Goal: Transaction & Acquisition: Book appointment/travel/reservation

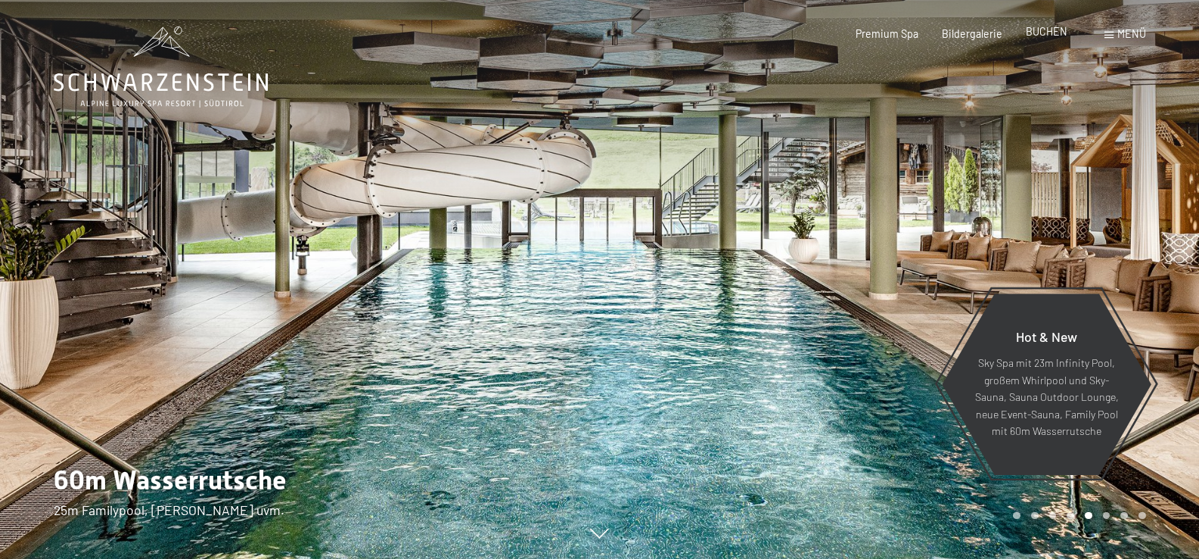
click at [1050, 34] on span "BUCHEN" at bounding box center [1047, 31] width 42 height 13
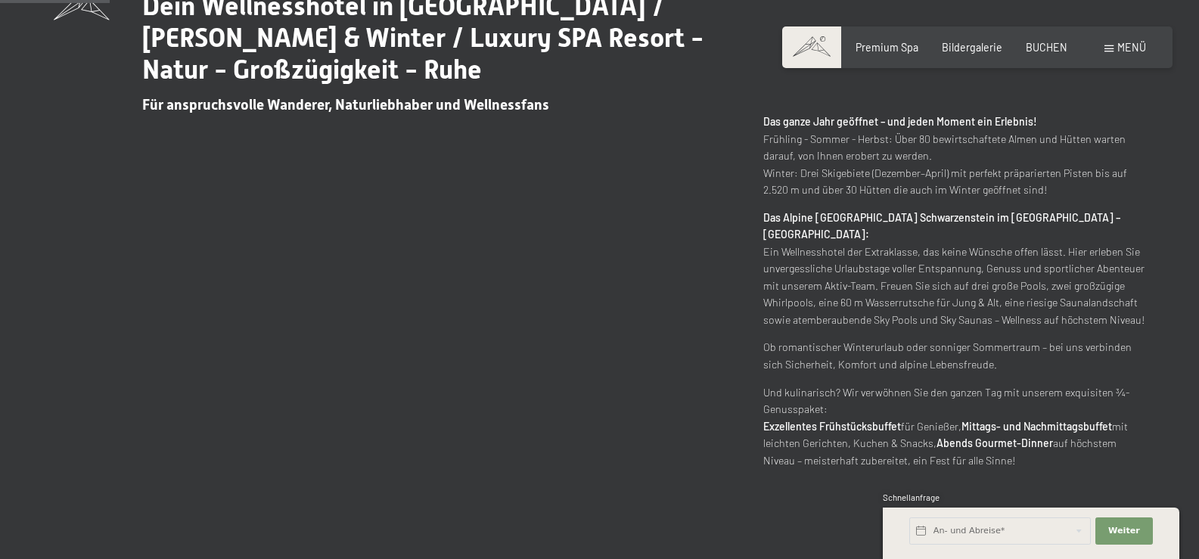
scroll to position [681, 0]
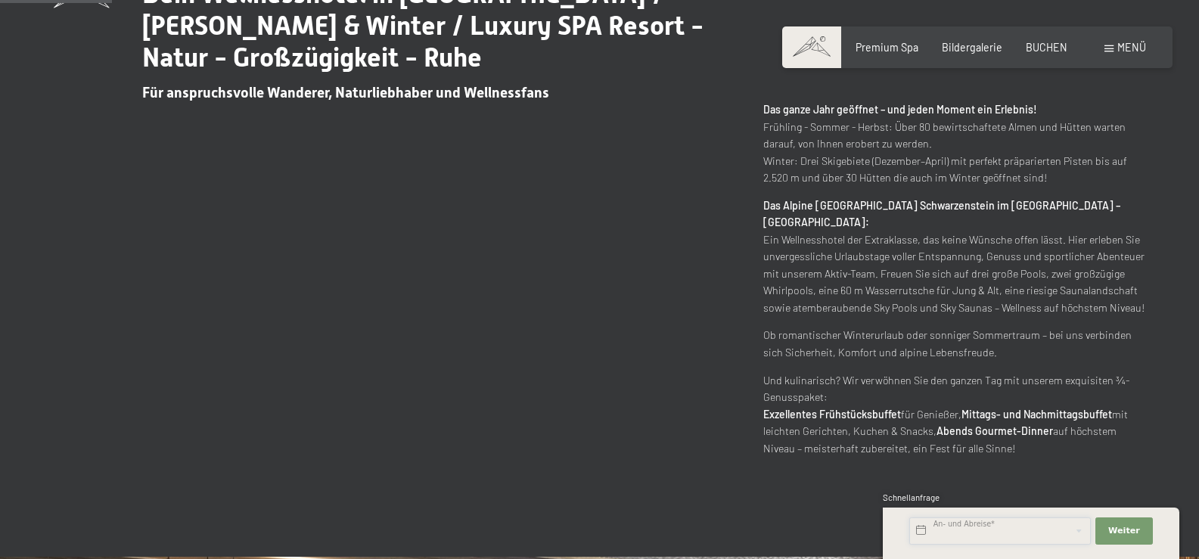
click at [1006, 524] on input "text" at bounding box center [1001, 531] width 182 height 27
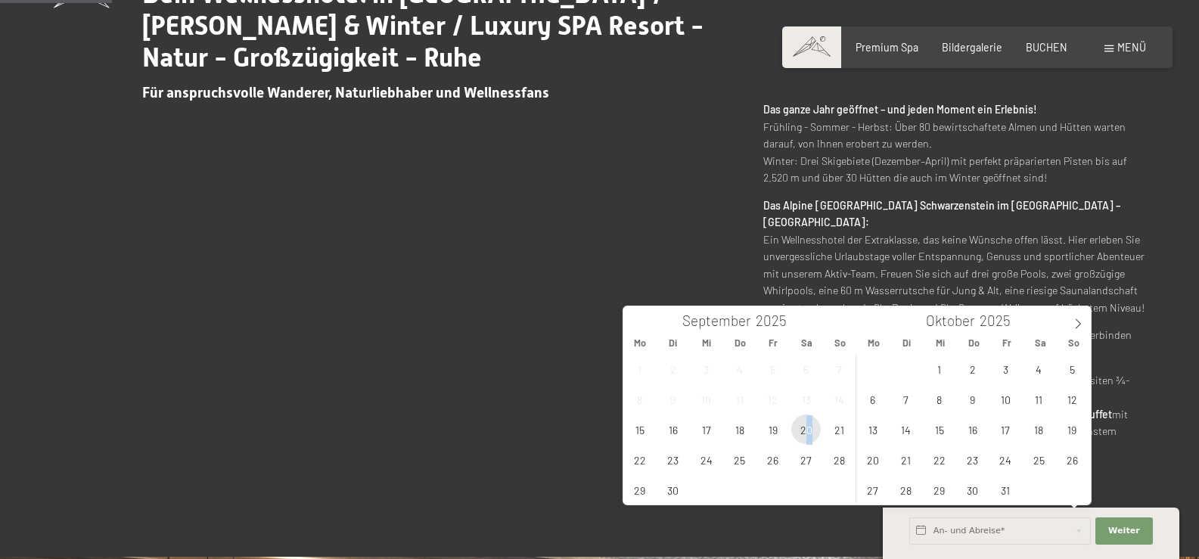
click at [811, 426] on span "20" at bounding box center [807, 430] width 30 height 30
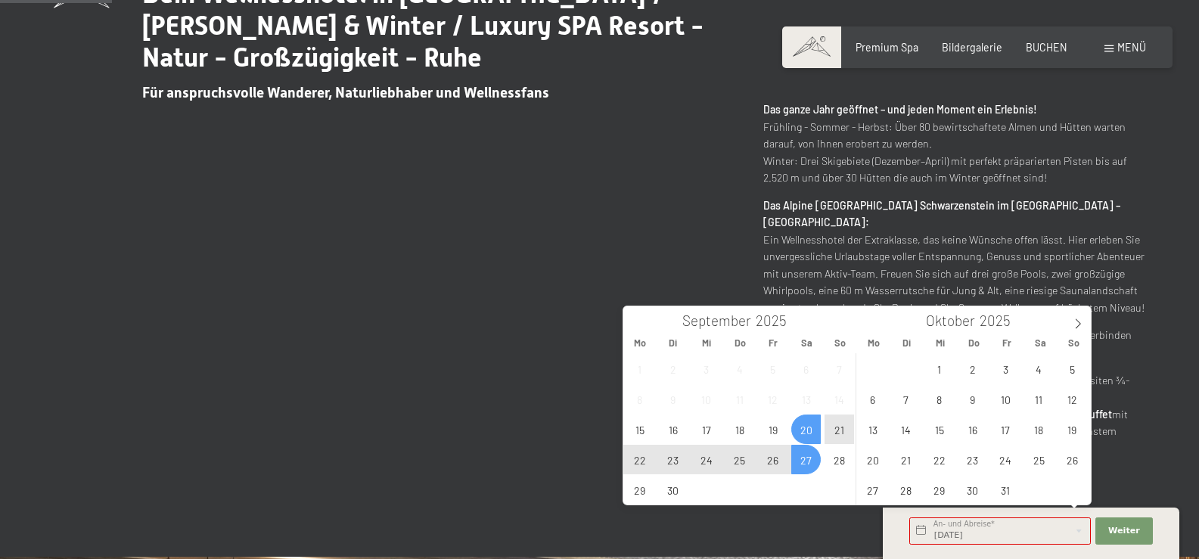
click at [806, 461] on span "27" at bounding box center [807, 460] width 30 height 30
type input "Sa. 20.09.2025 - Sa. 27.09.2025"
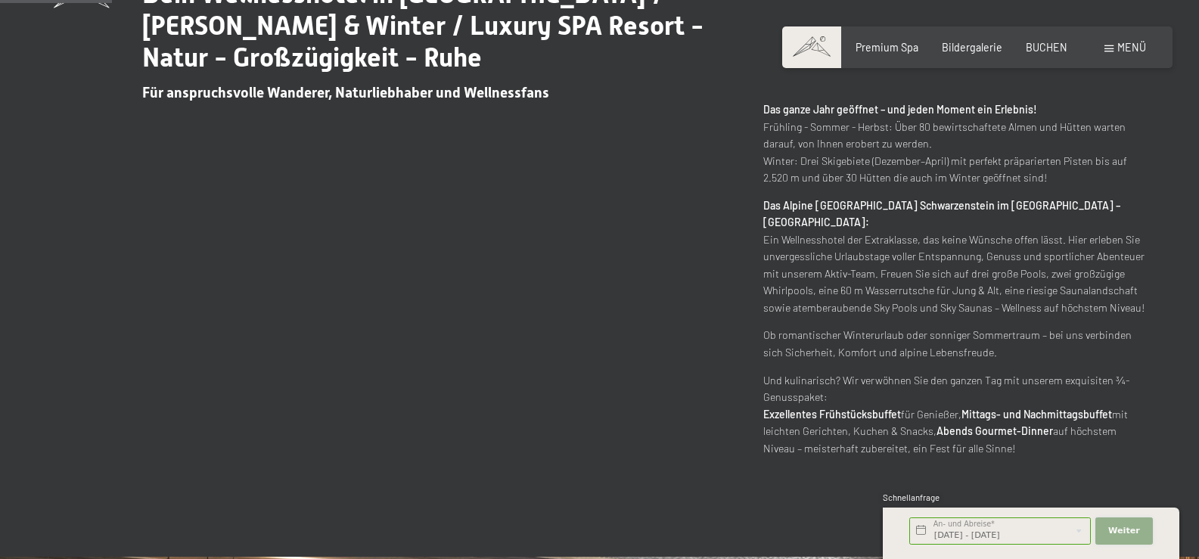
click at [1133, 527] on span "Weiter" at bounding box center [1125, 531] width 32 height 12
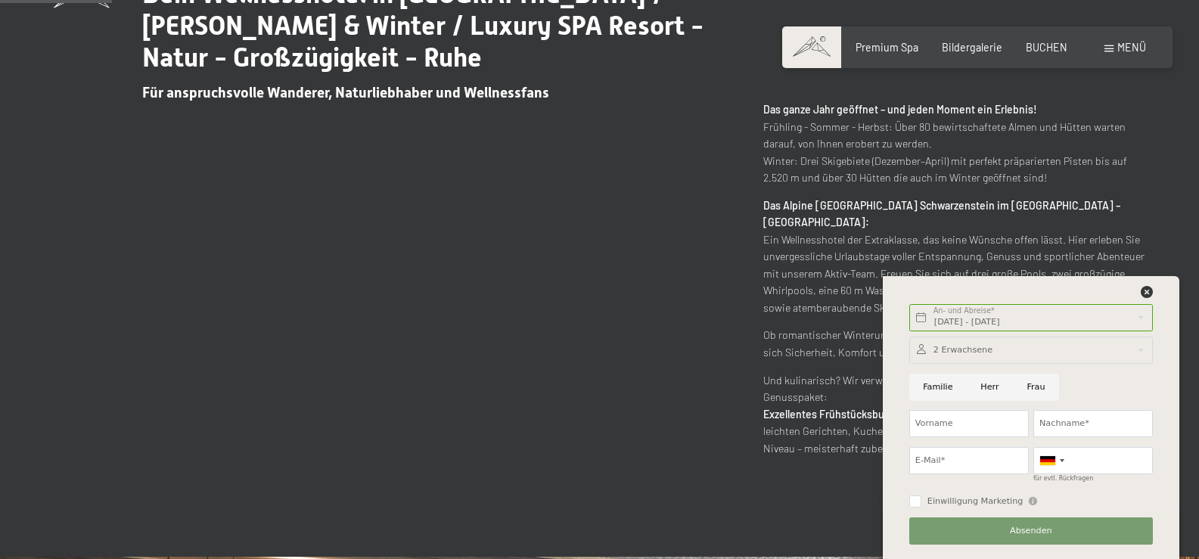
click at [1034, 388] on input "Frau" at bounding box center [1036, 387] width 46 height 27
radio input "true"
click at [969, 421] on input "Vorname" at bounding box center [970, 423] width 120 height 27
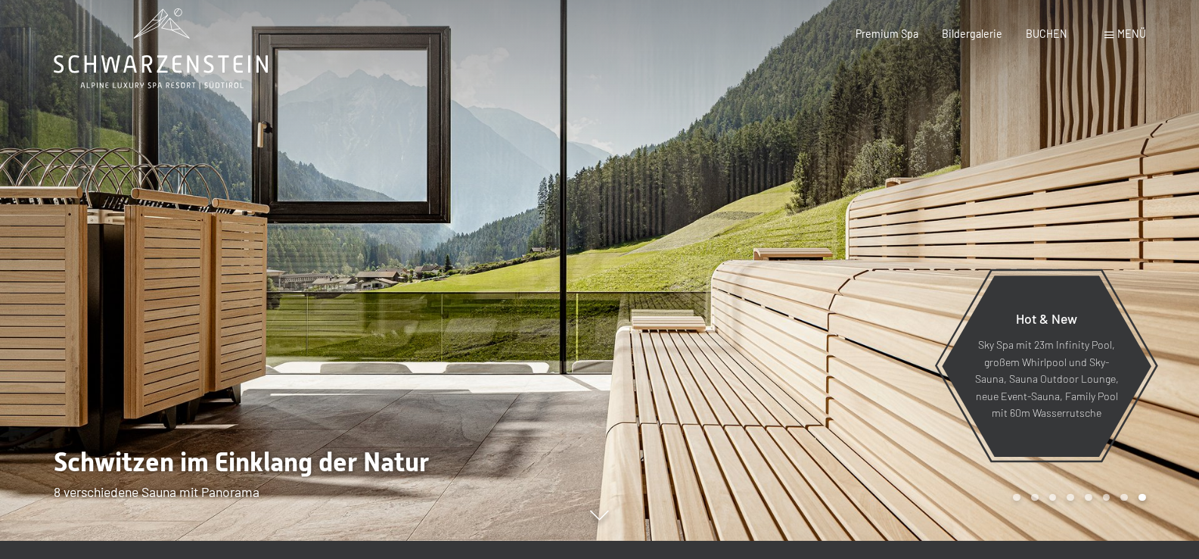
scroll to position [0, 0]
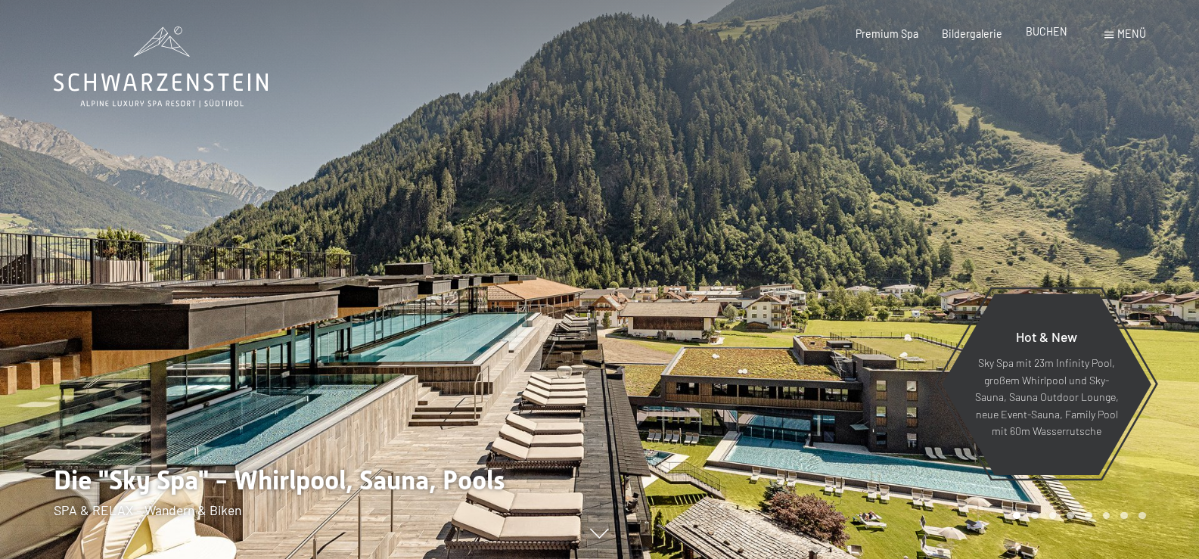
click at [1058, 33] on span "BUCHEN" at bounding box center [1047, 31] width 42 height 13
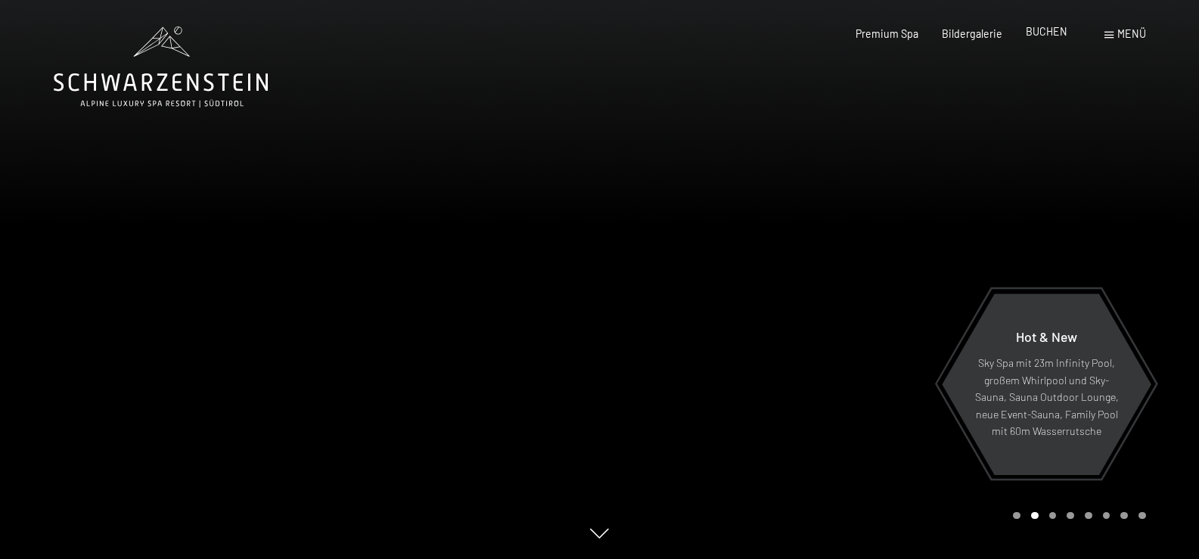
click at [1052, 36] on span "BUCHEN" at bounding box center [1047, 31] width 42 height 13
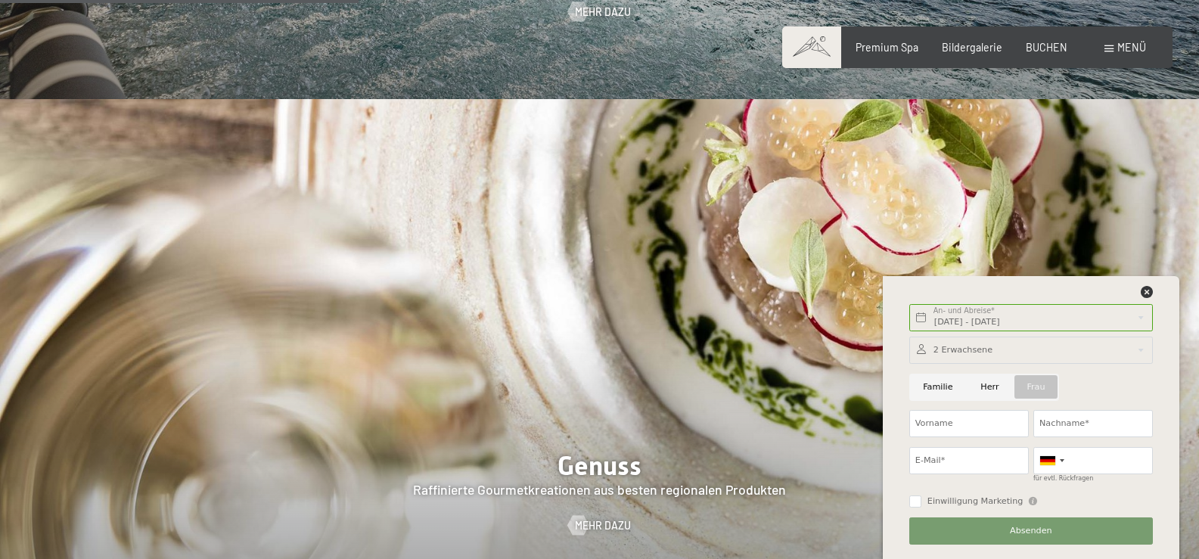
scroll to position [2194, 0]
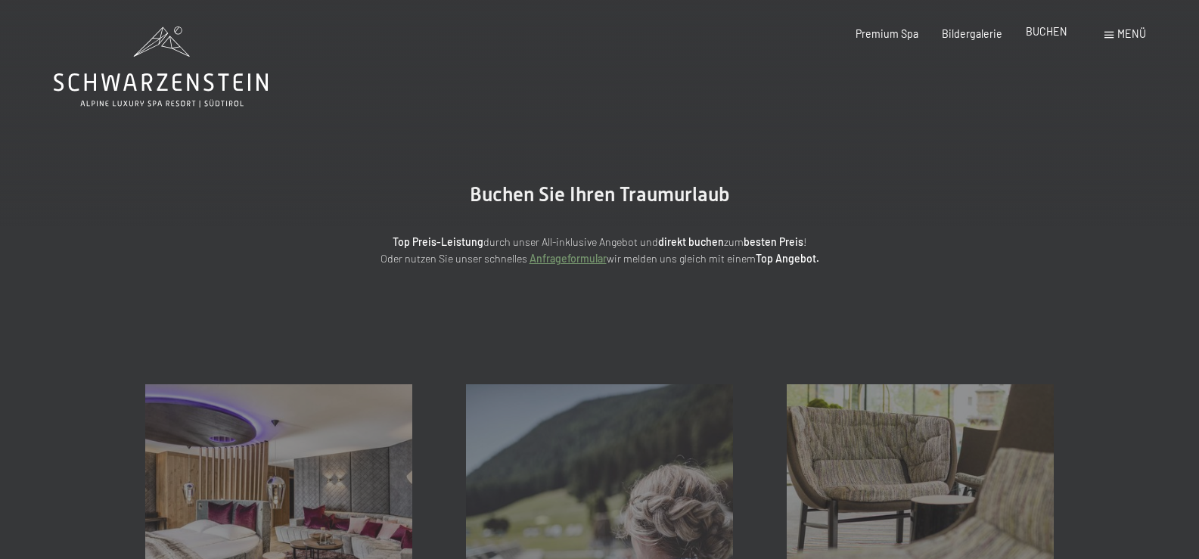
click at [1040, 33] on span "BUCHEN" at bounding box center [1047, 31] width 42 height 13
drag, startPoint x: 1040, startPoint y: 118, endPoint x: 1074, endPoint y: 104, distance: 37.0
click at [1059, 118] on main "Buchen Sie Ihren Traumurlaub Top Preis-Leistung durch unser All-inklusive Angeb…" at bounding box center [599, 159] width 1199 height 318
click at [1127, 31] on span "Menü" at bounding box center [1132, 33] width 29 height 13
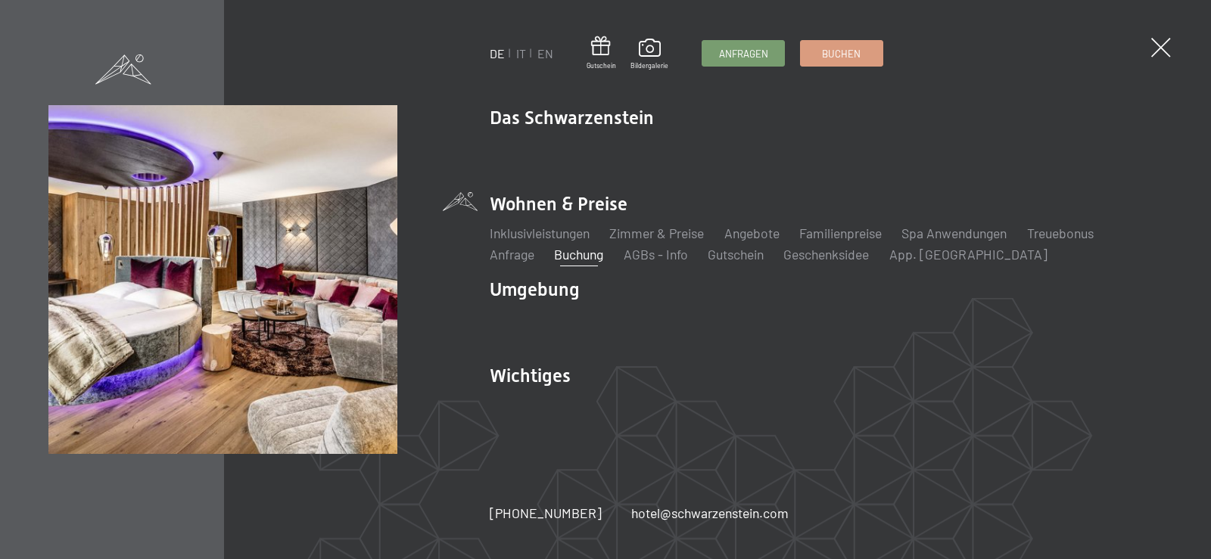
click at [589, 254] on link "Buchung" at bounding box center [578, 254] width 49 height 17
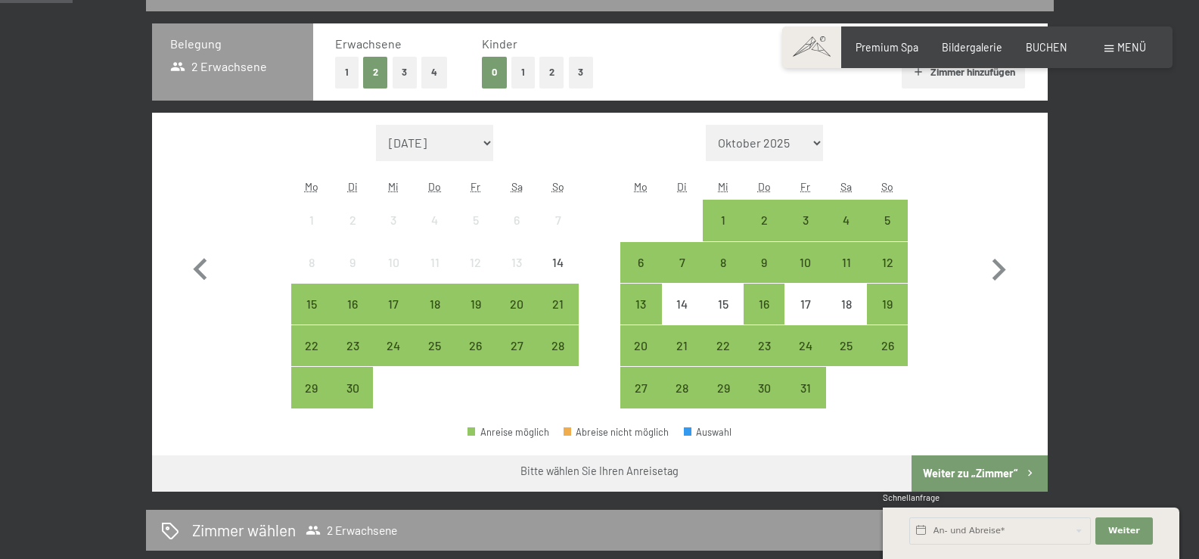
scroll to position [378, 0]
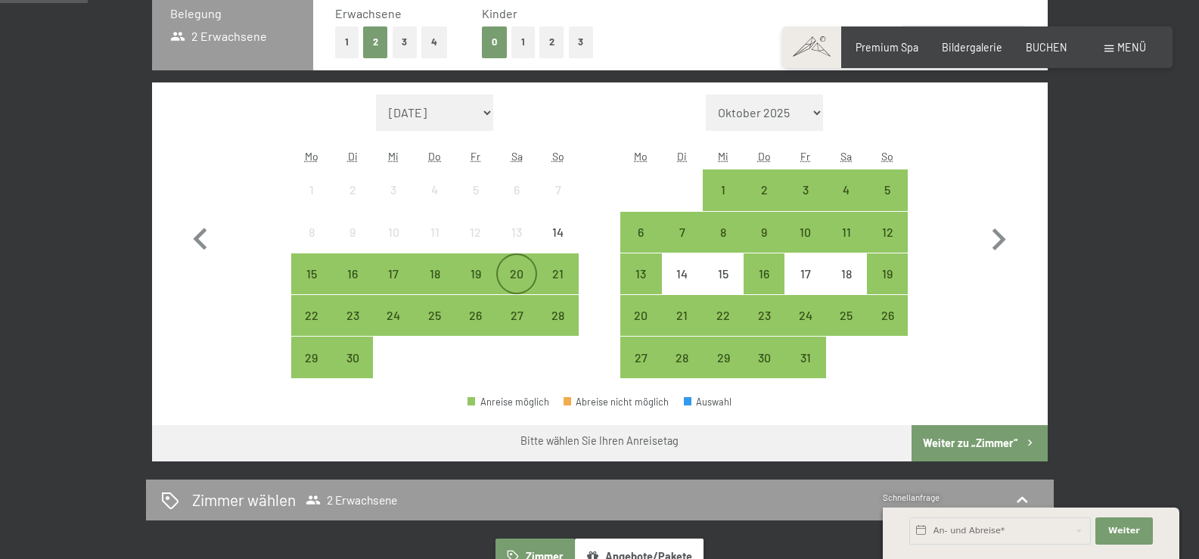
drag, startPoint x: 519, startPoint y: 276, endPoint x: 523, endPoint y: 284, distance: 8.5
click at [520, 276] on div "20" at bounding box center [517, 287] width 38 height 38
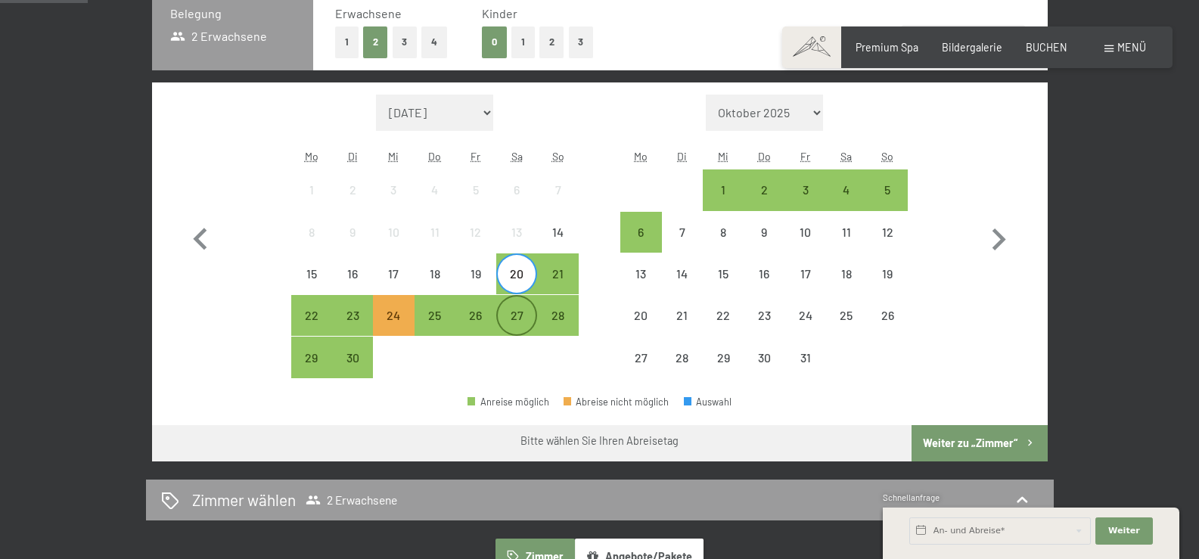
click at [530, 309] on div "27" at bounding box center [517, 328] width 38 height 38
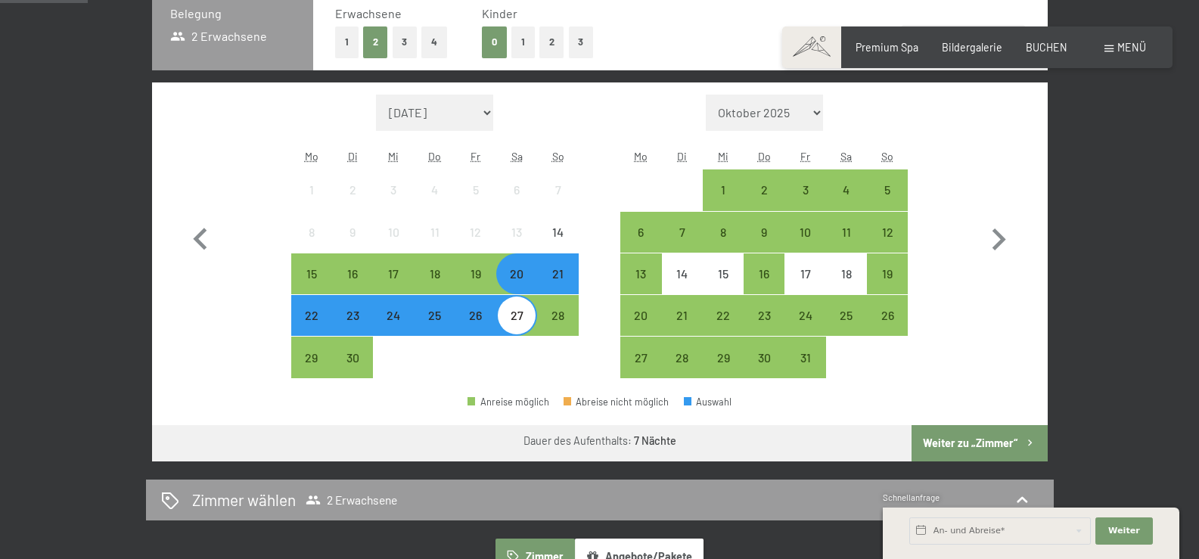
drag, startPoint x: 1001, startPoint y: 440, endPoint x: 903, endPoint y: 426, distance: 99.4
click at [1001, 440] on button "Weiter zu „Zimmer“" at bounding box center [979, 443] width 135 height 36
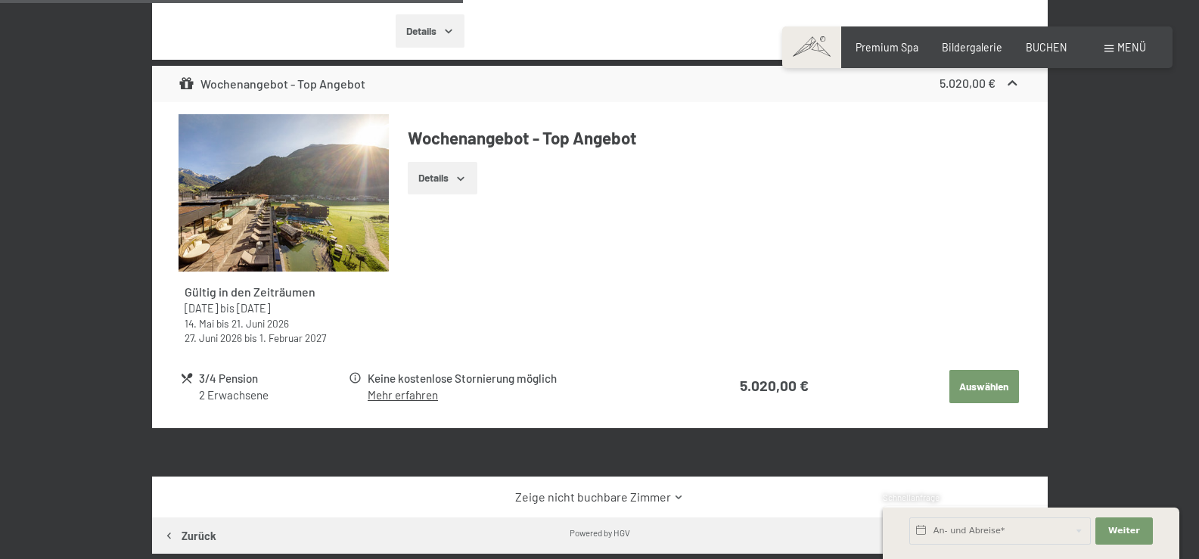
scroll to position [923, 0]
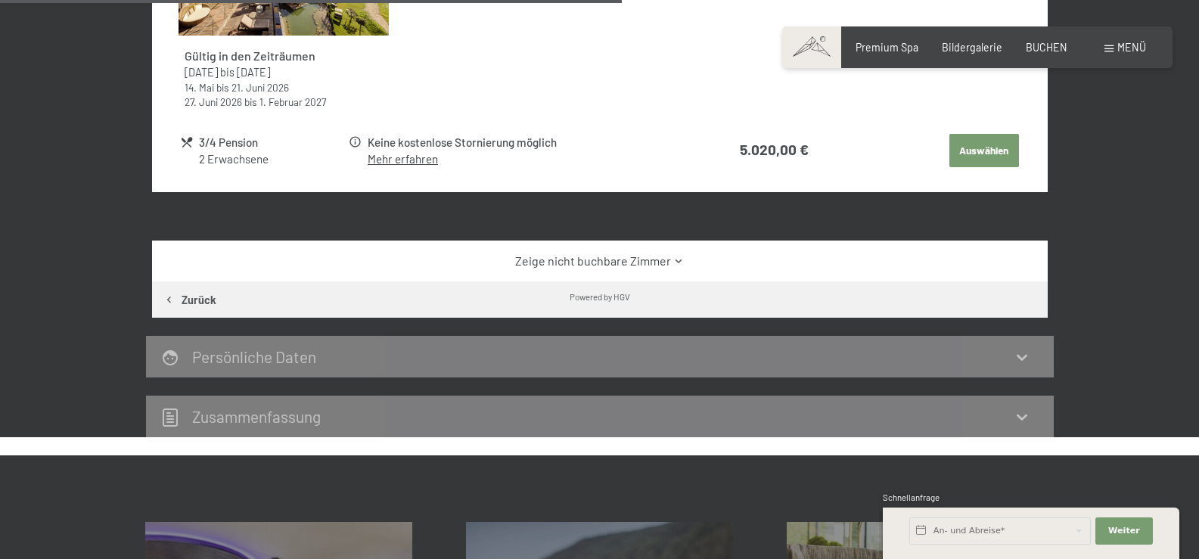
click at [608, 263] on link "Zeige nicht buchbare Zimmer" at bounding box center [600, 261] width 842 height 17
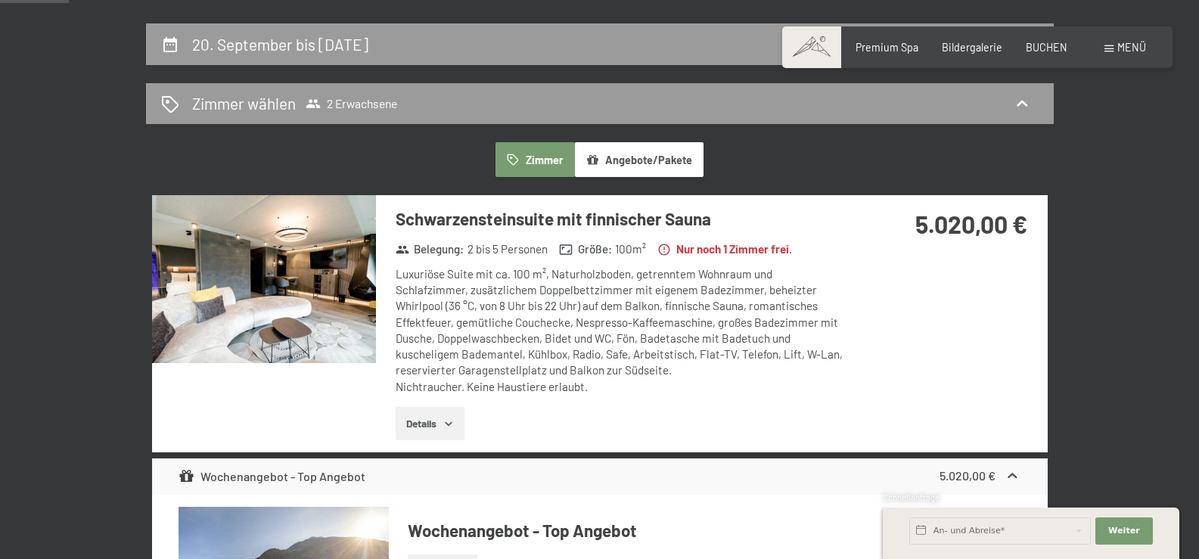
scroll to position [318, 0]
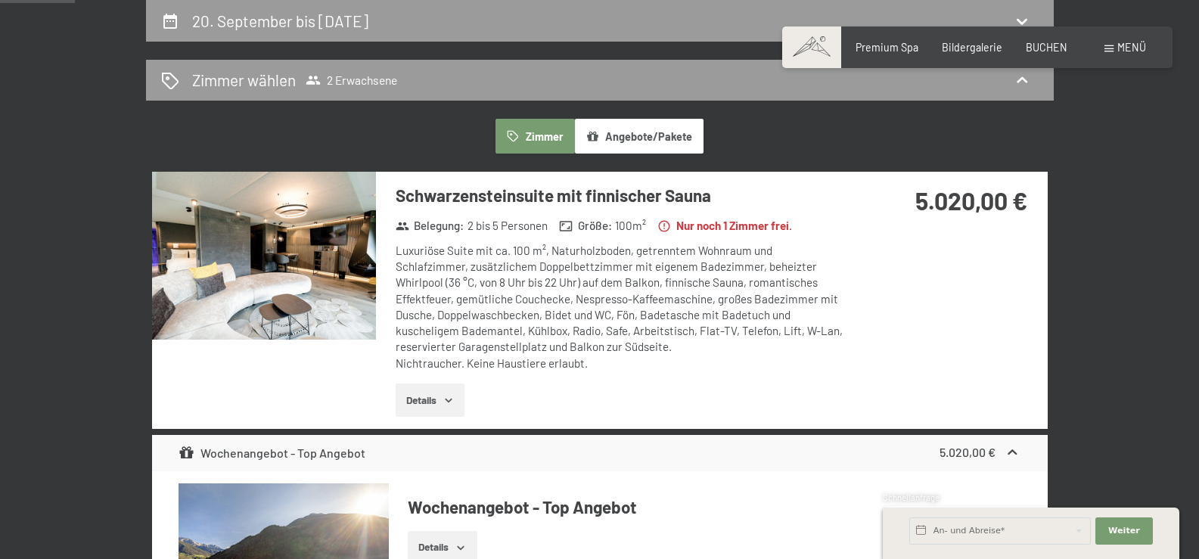
click at [438, 400] on button "Details" at bounding box center [430, 400] width 69 height 33
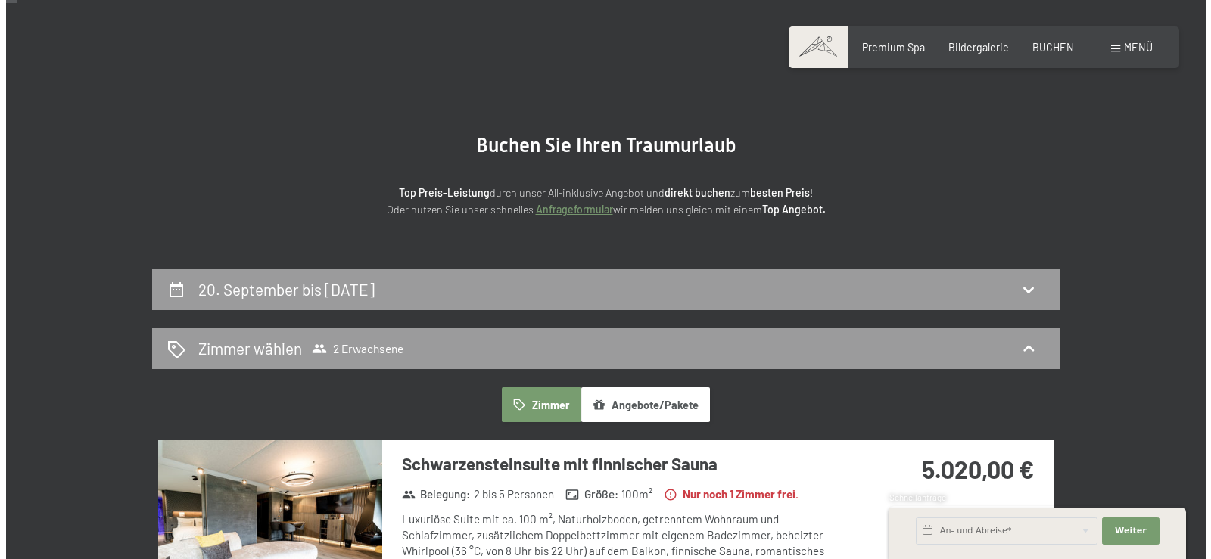
scroll to position [0, 0]
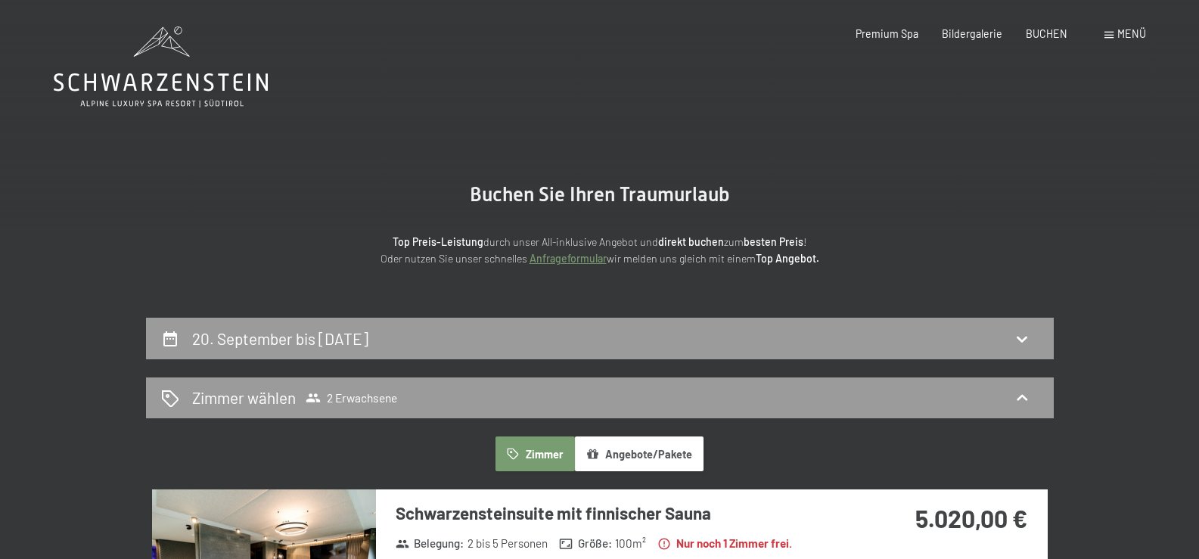
click at [1122, 35] on span "Menü" at bounding box center [1132, 33] width 29 height 13
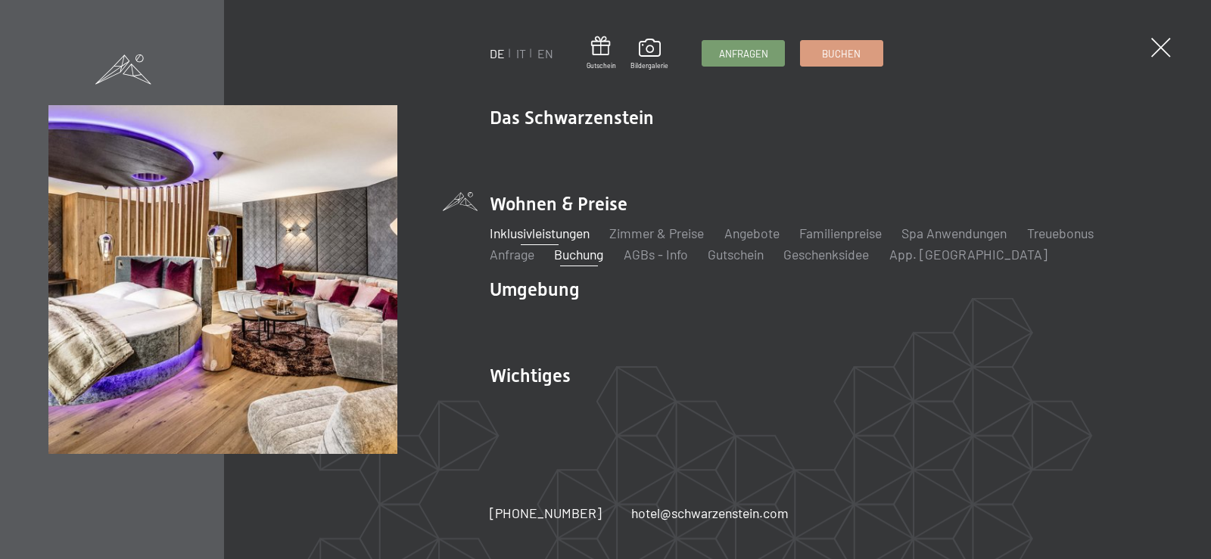
click at [558, 229] on link "Inklusivleistungen" at bounding box center [540, 233] width 100 height 17
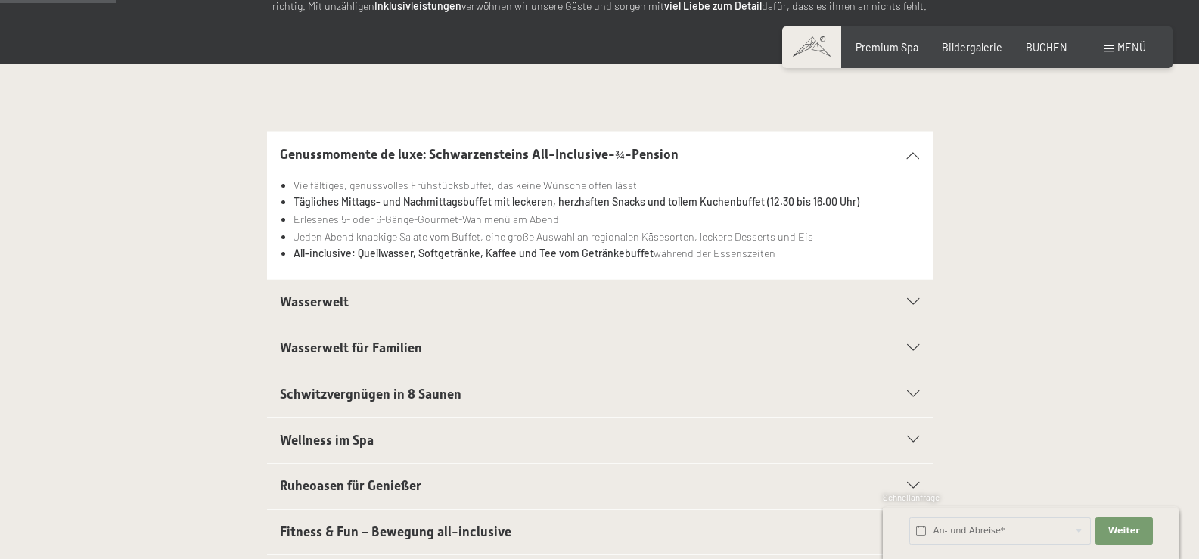
scroll to position [303, 0]
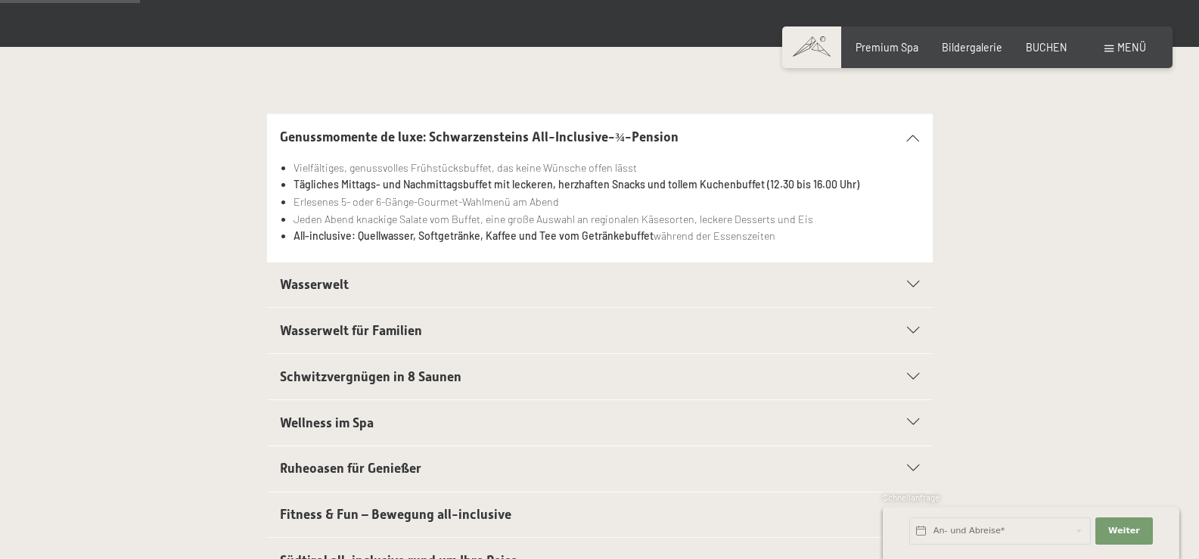
click at [324, 275] on div "Wasserwelt" at bounding box center [599, 285] width 639 height 45
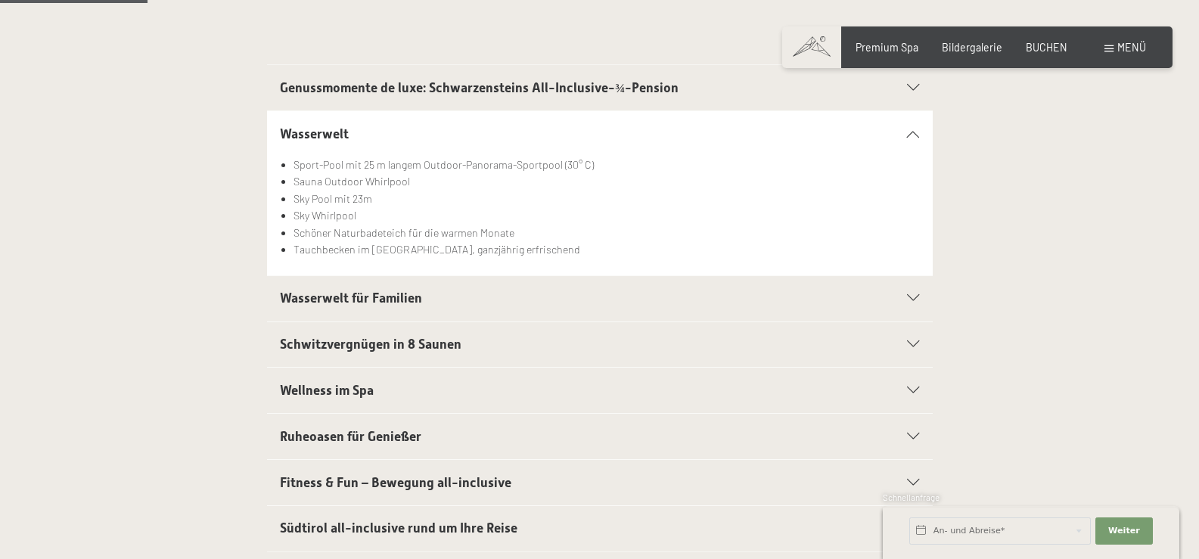
scroll to position [378, 0]
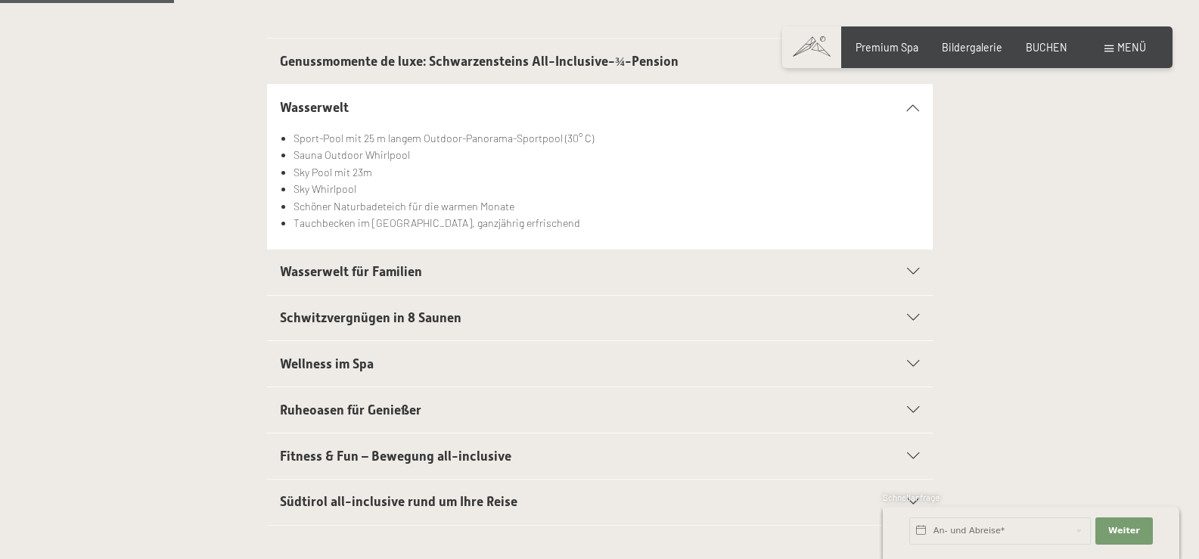
click at [331, 267] on span "Wasserwelt für Familien" at bounding box center [351, 271] width 142 height 15
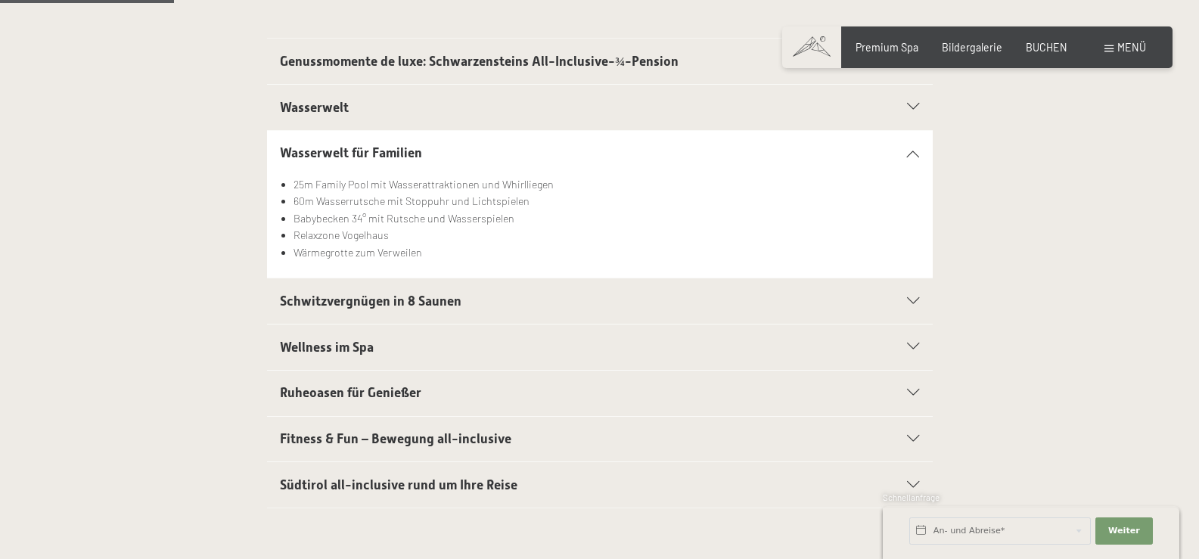
click at [422, 297] on span "Schwitzvergnügen in 8 Saunen" at bounding box center [371, 301] width 182 height 15
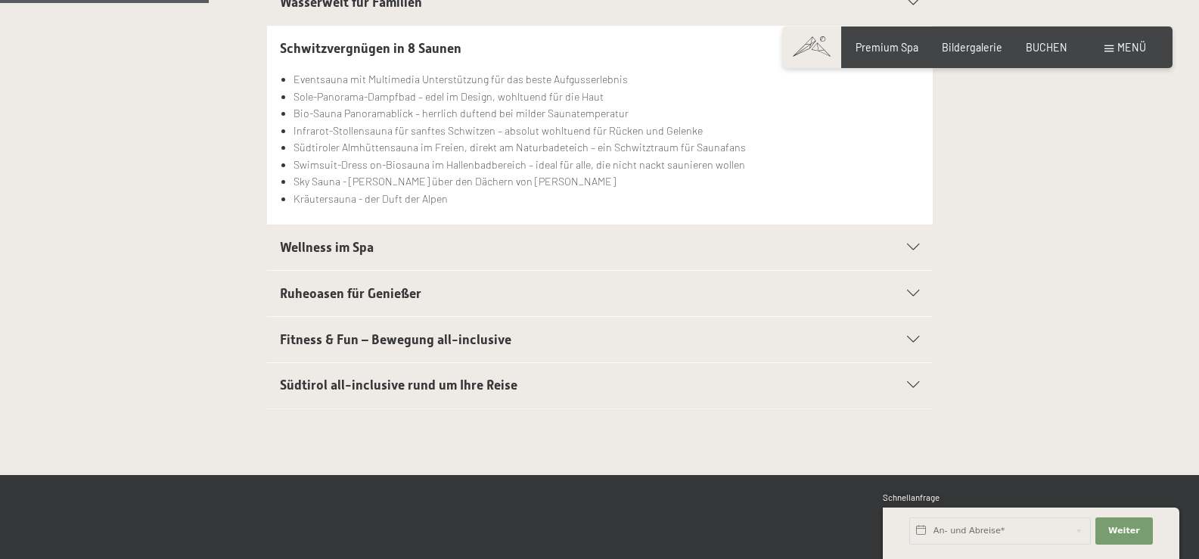
scroll to position [530, 0]
click at [352, 247] on span "Wellness im Spa" at bounding box center [327, 246] width 94 height 15
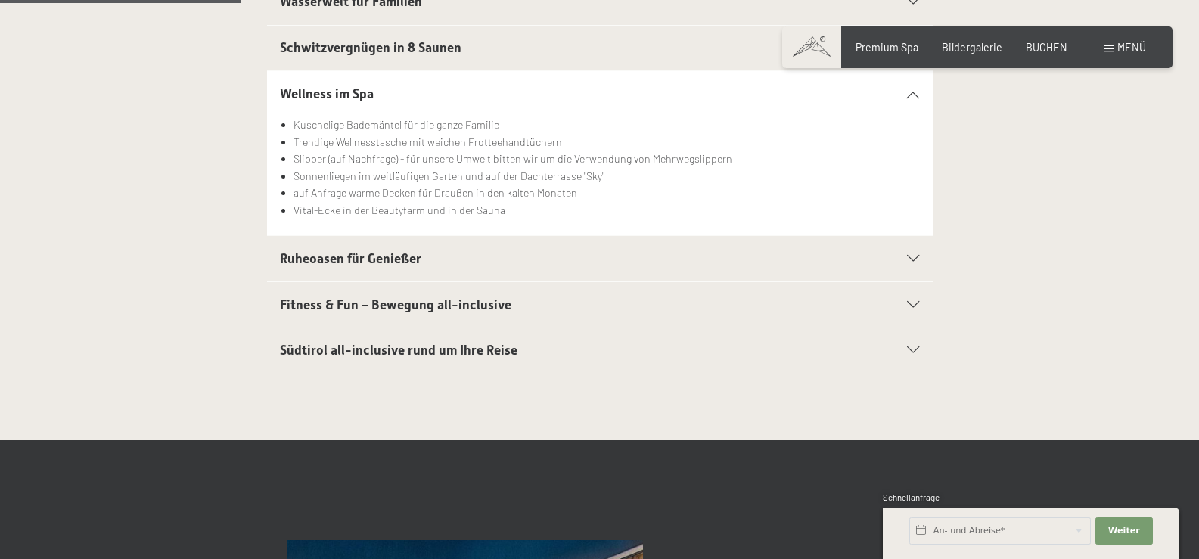
click at [376, 253] on span "Ruheoasen für Genießer" at bounding box center [351, 258] width 142 height 15
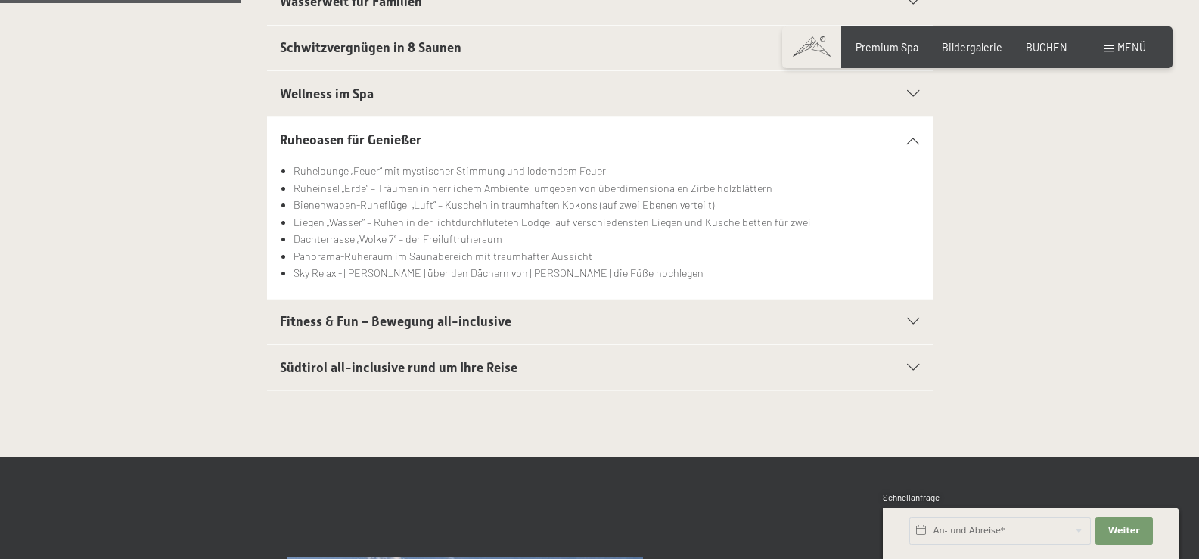
click at [387, 328] on span "Fitness & Fun – Bewegung all-inclusive" at bounding box center [396, 321] width 232 height 15
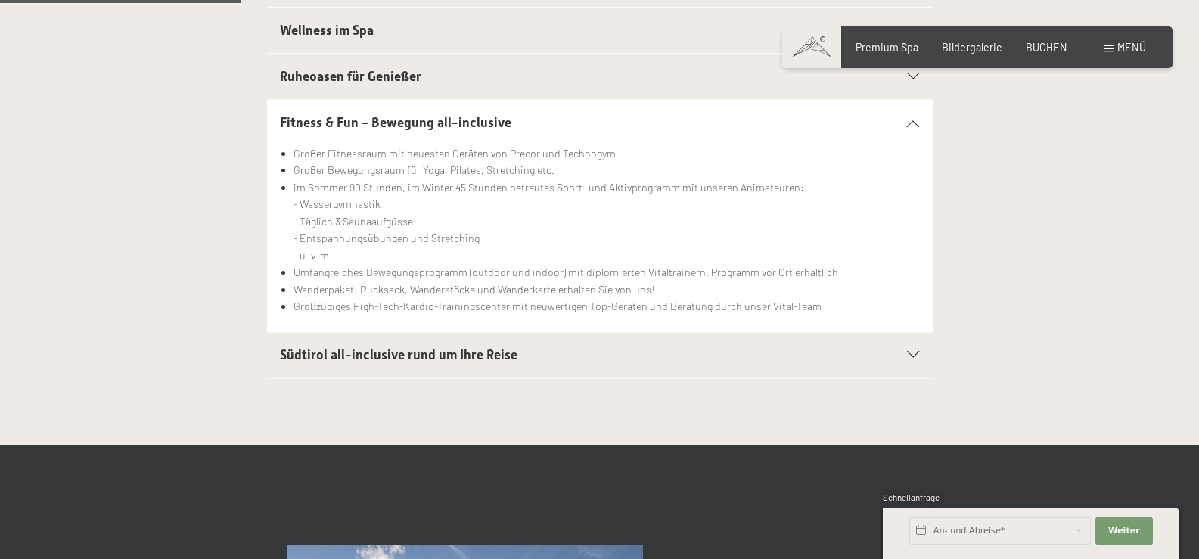
scroll to position [681, 0]
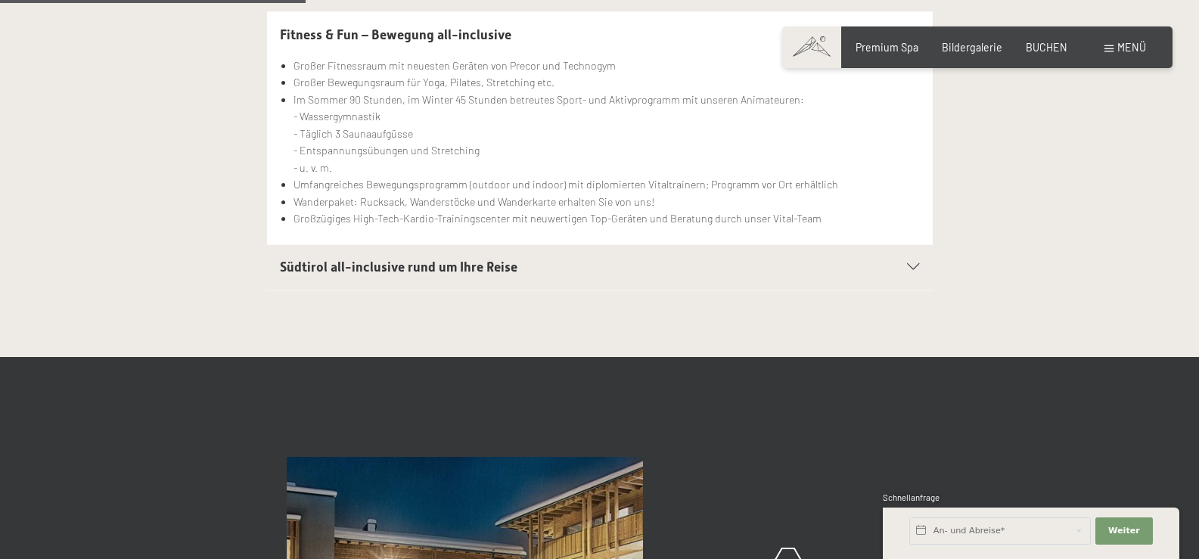
click at [430, 265] on span "Südtirol all-inclusive rund um Ihre Reise" at bounding box center [399, 267] width 238 height 15
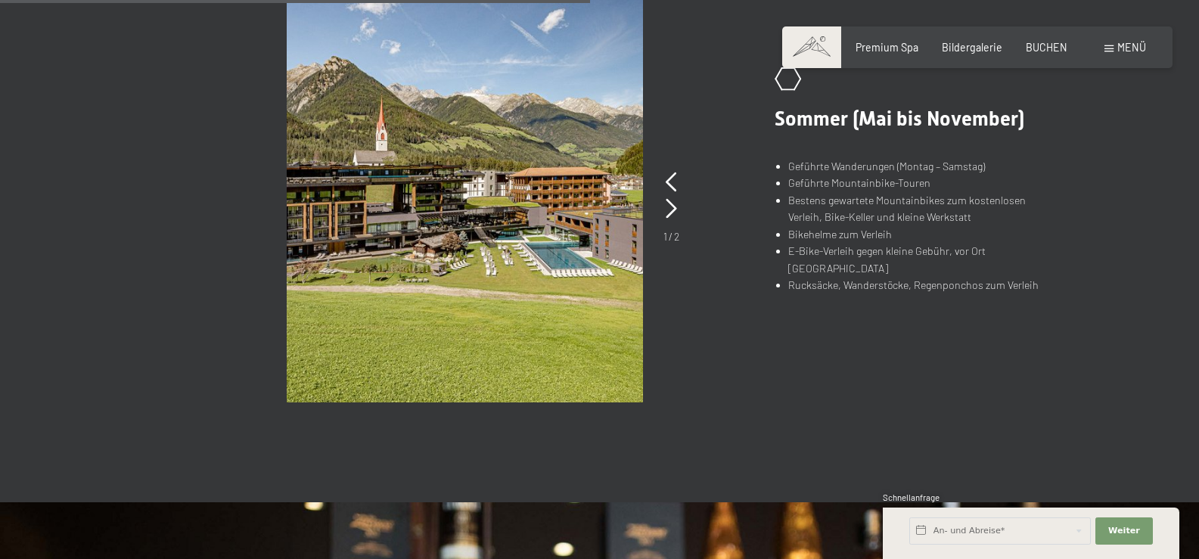
scroll to position [1438, 0]
